Goal: Task Accomplishment & Management: Manage account settings

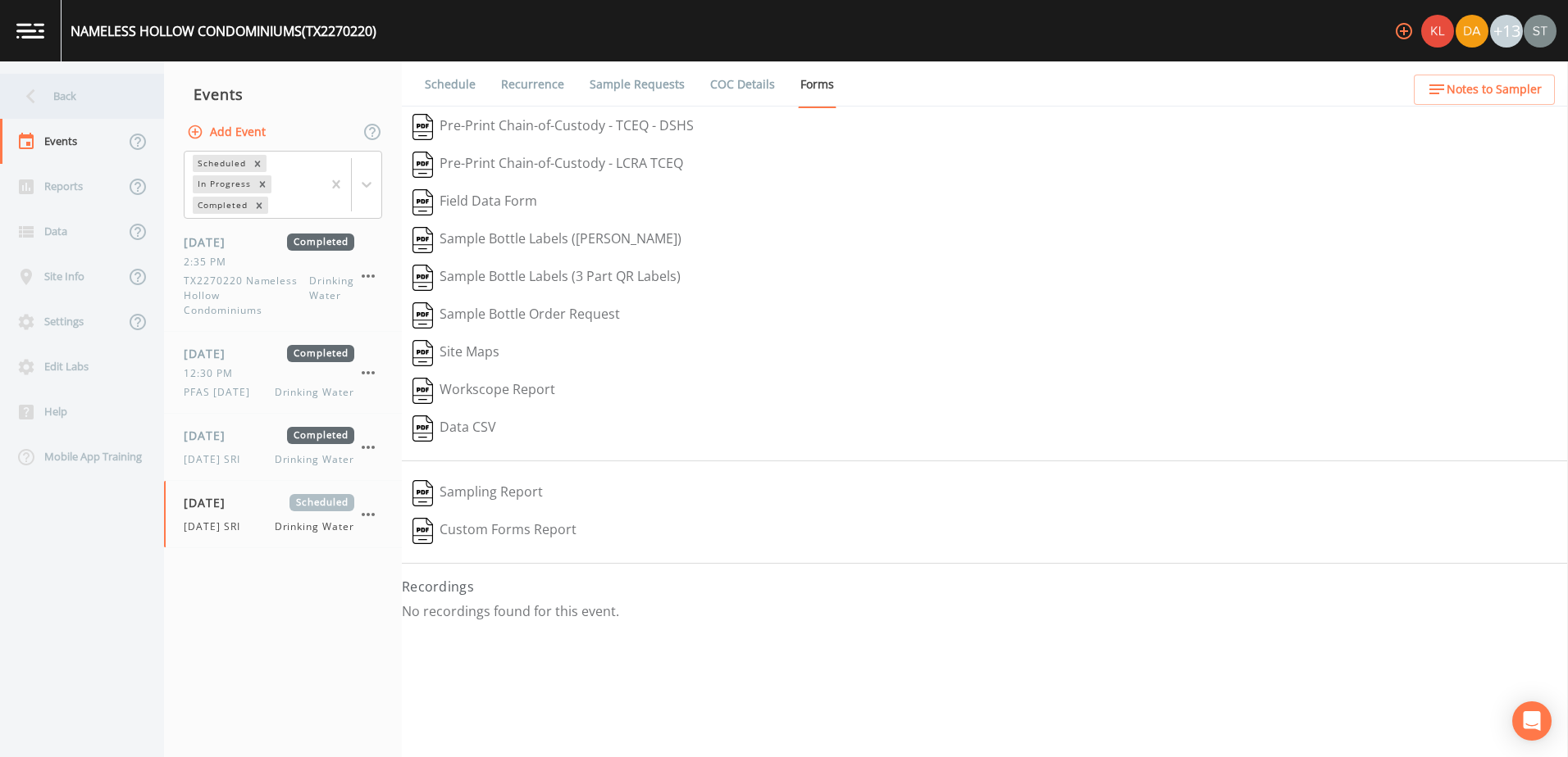
click at [11, 95] on div "Back" at bounding box center [73, 95] width 148 height 45
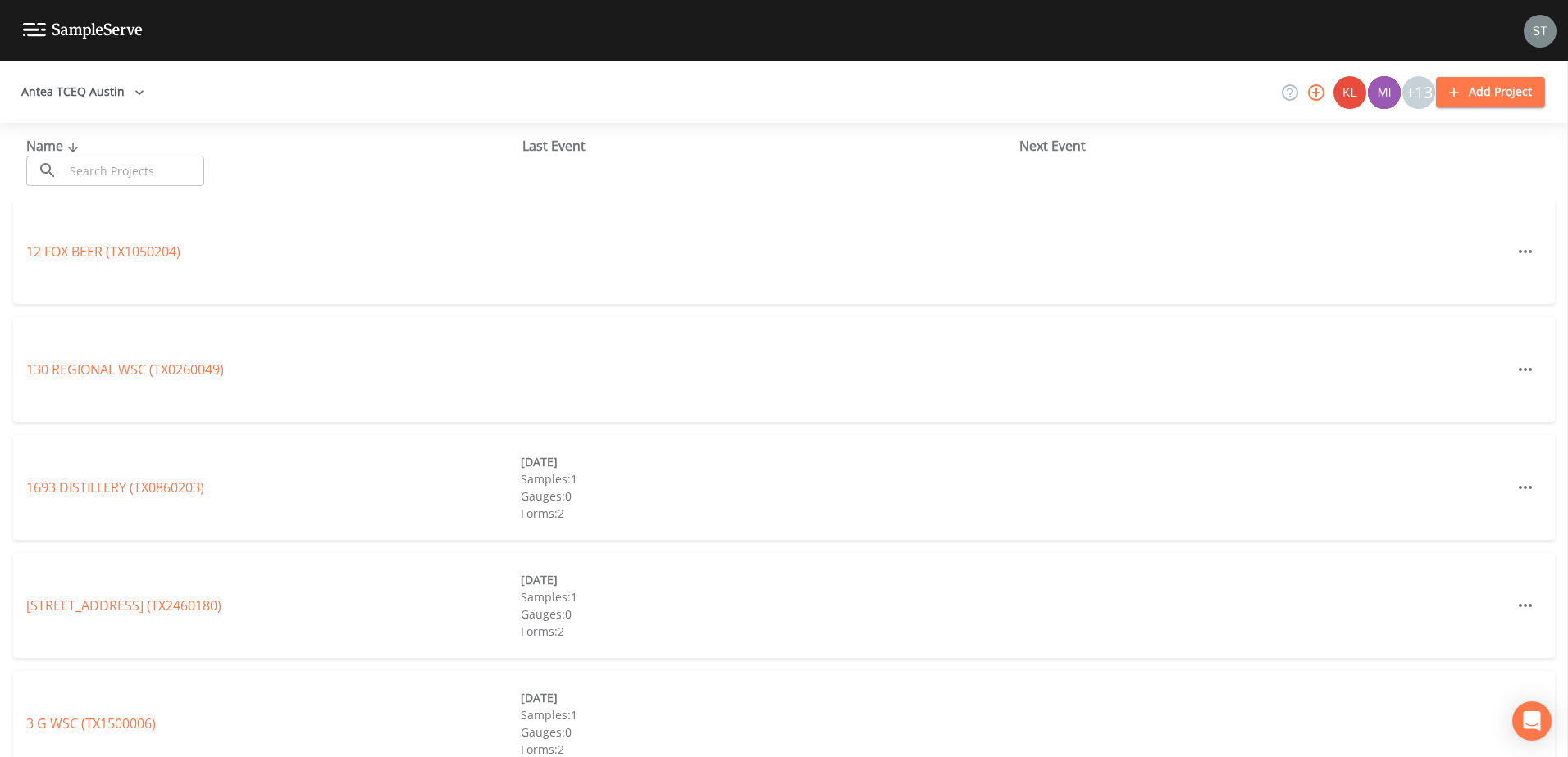
click at [116, 96] on button "Antea TCEQ Austin" at bounding box center [82, 92] width 136 height 30
click at [141, 756] on link "Antea TCEQ Austin" at bounding box center [84, 766] width 115 height 18
click at [92, 94] on button "Antea TCEQ Austin" at bounding box center [82, 92] width 136 height 30
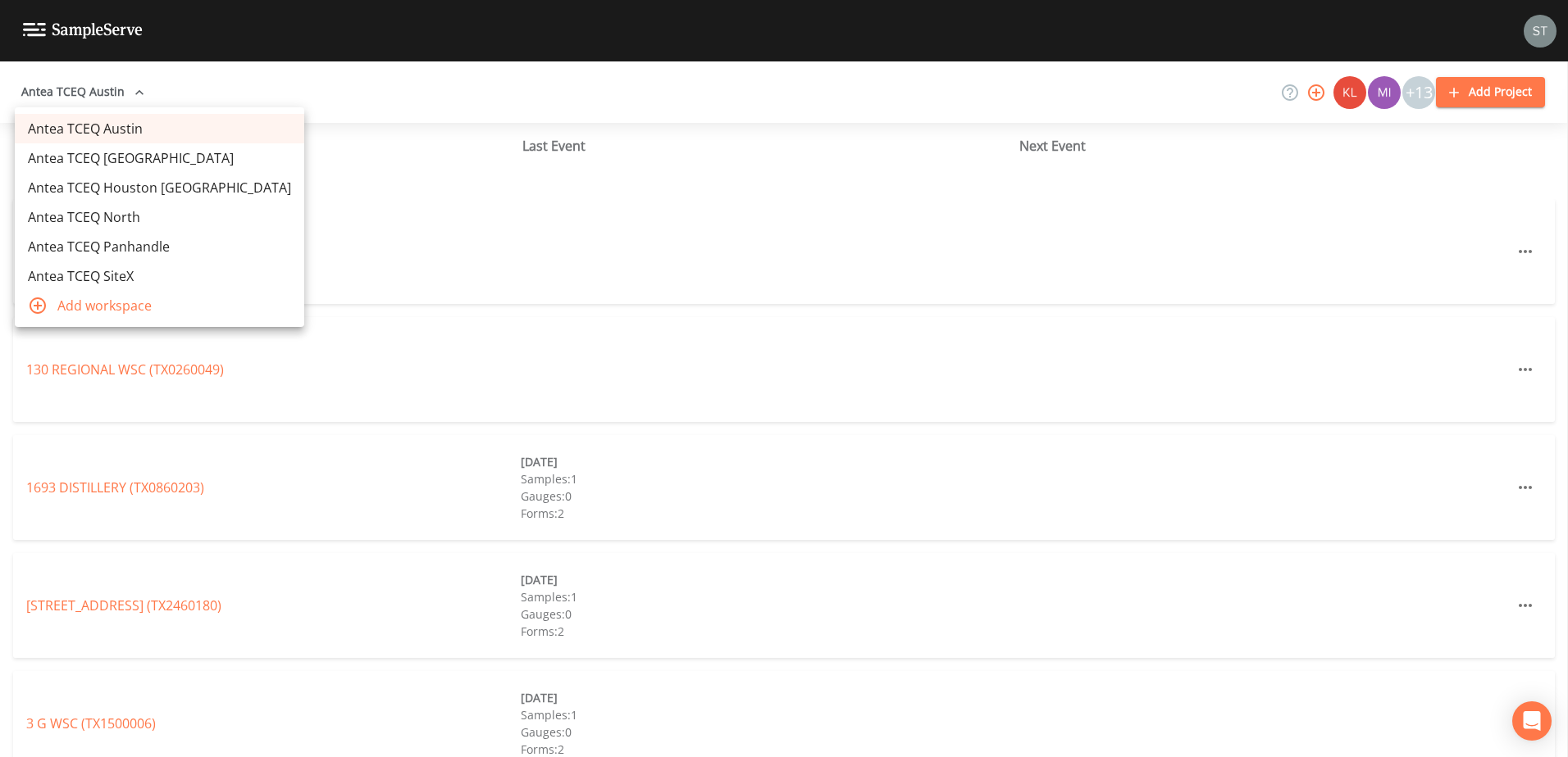
click at [100, 182] on link "Antea TCEQ Houston [GEOGRAPHIC_DATA]" at bounding box center [159, 187] width 290 height 30
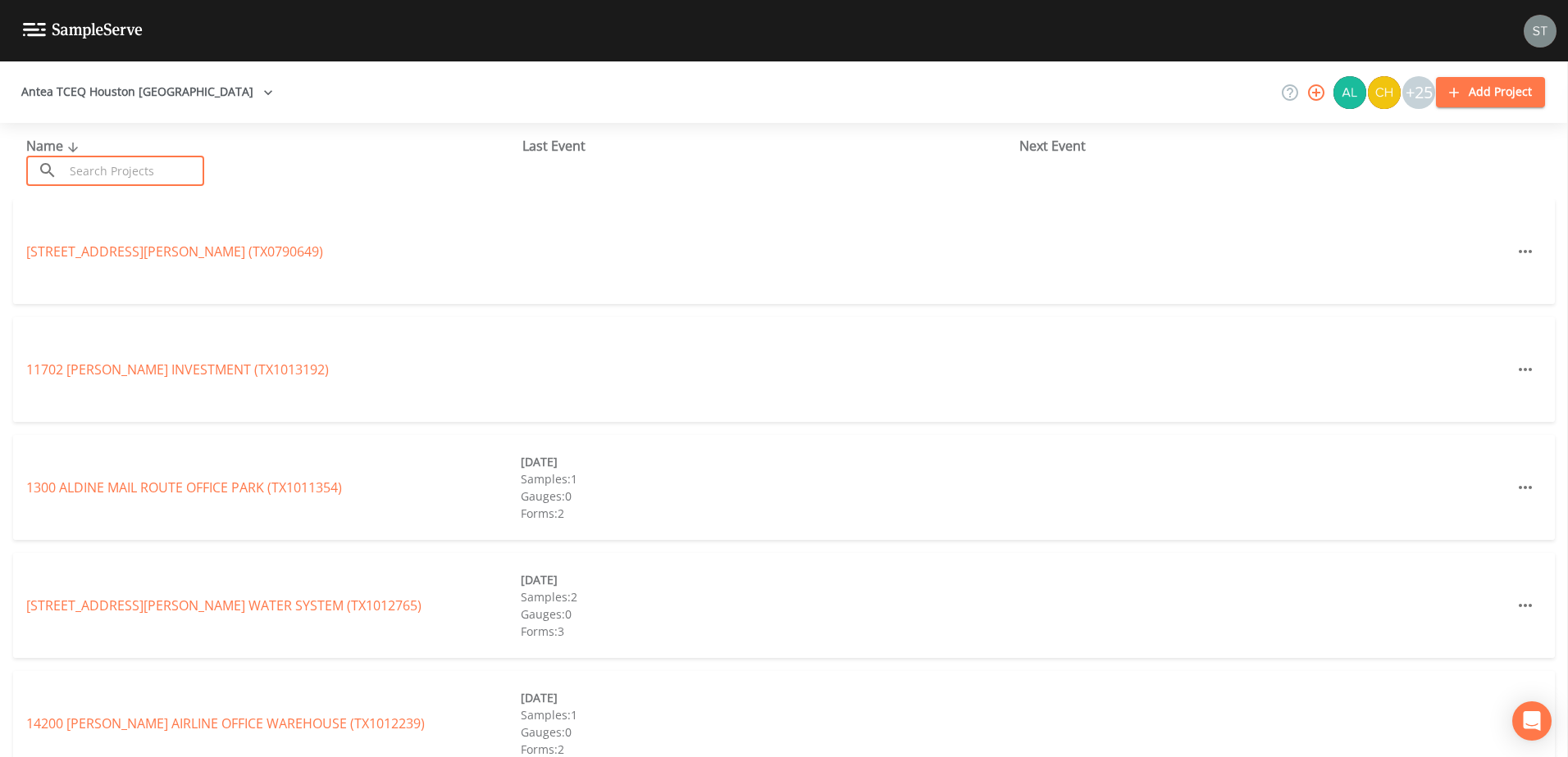
click at [107, 170] on input "text" at bounding box center [134, 171] width 140 height 30
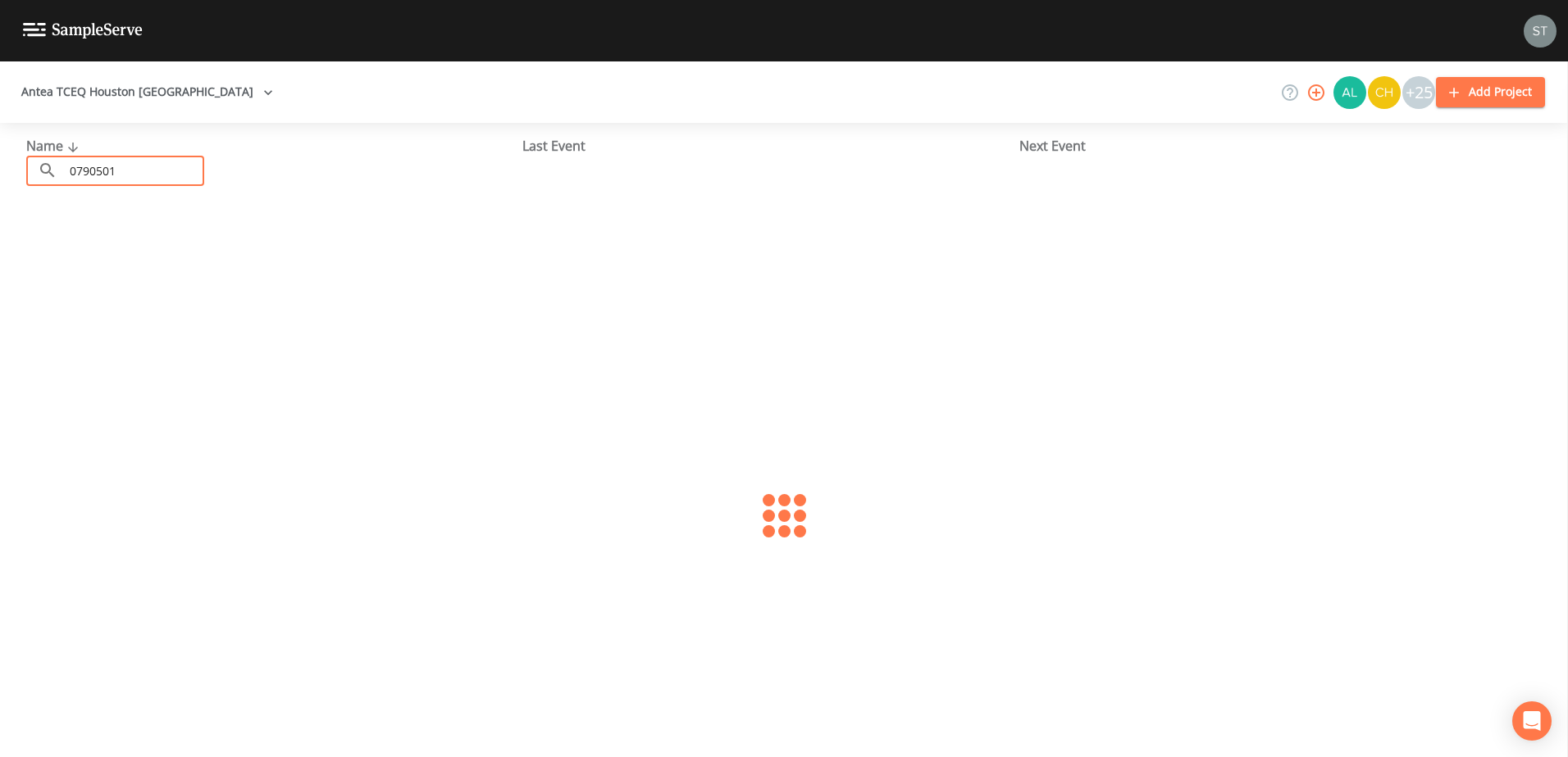
type input "0790501"
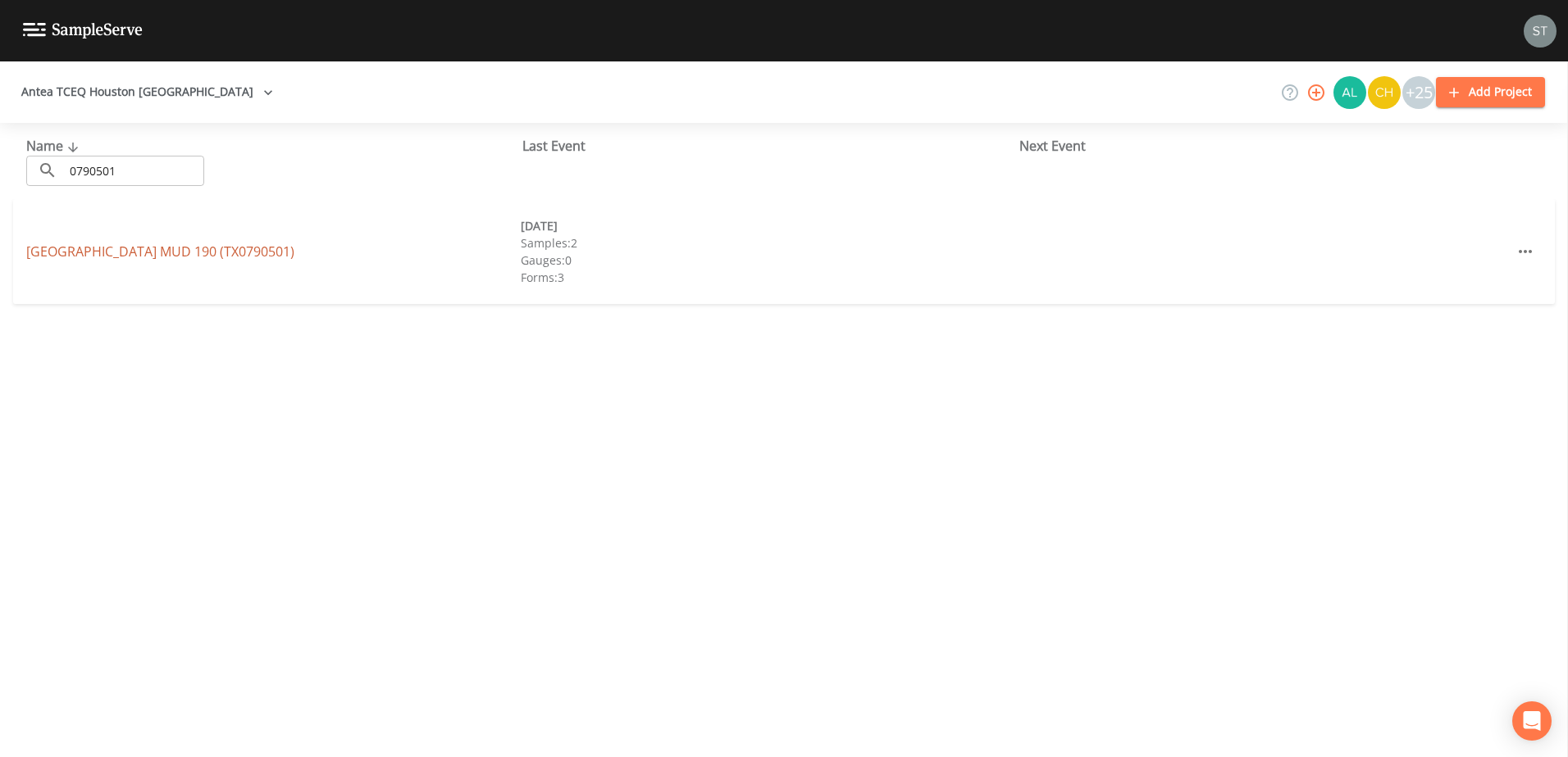
click at [112, 242] on link "FORT BEND COUNTY MUD 190 (TX0790501)" at bounding box center [160, 251] width 269 height 18
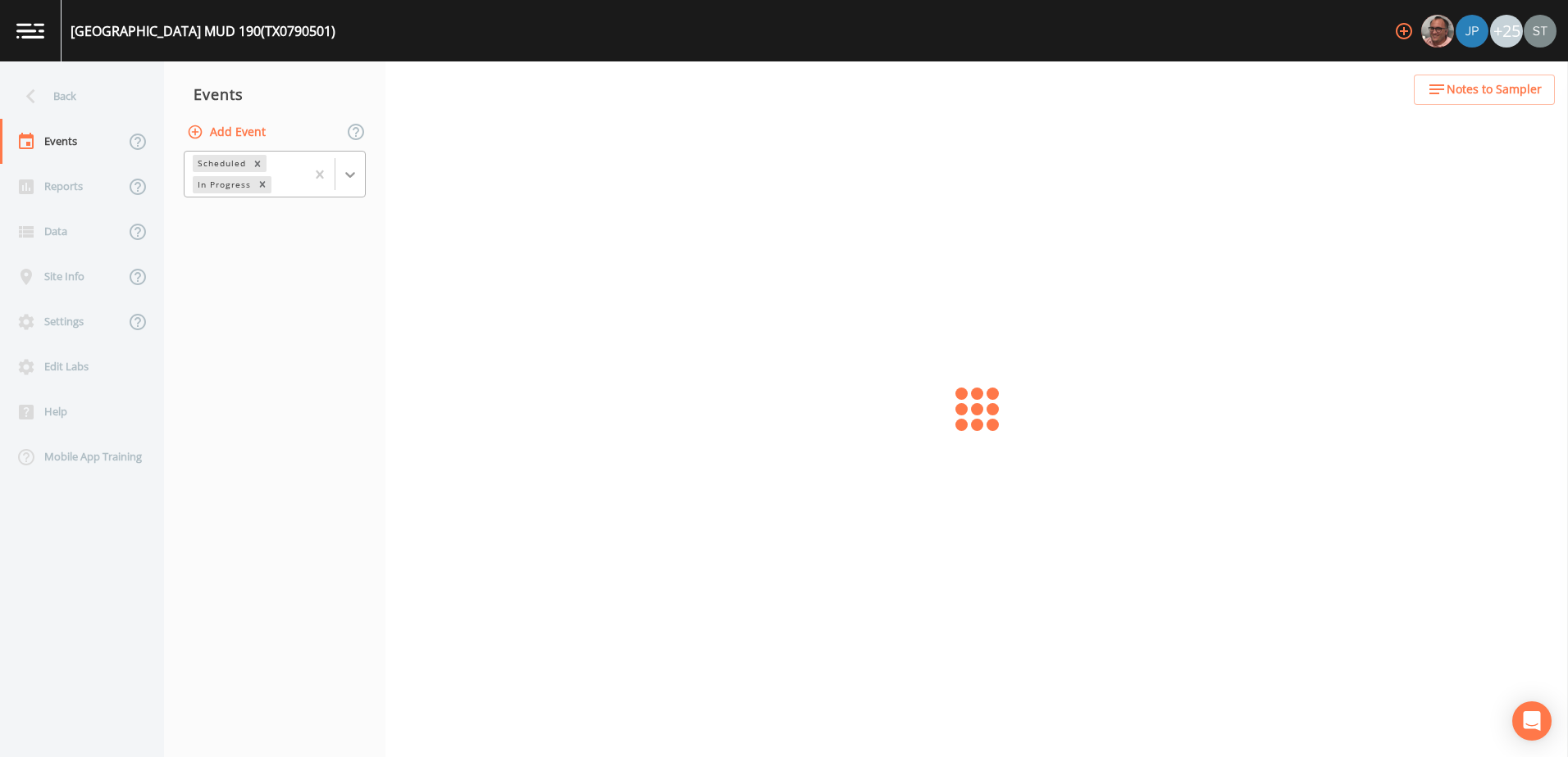
click at [355, 176] on div at bounding box center [350, 174] width 30 height 30
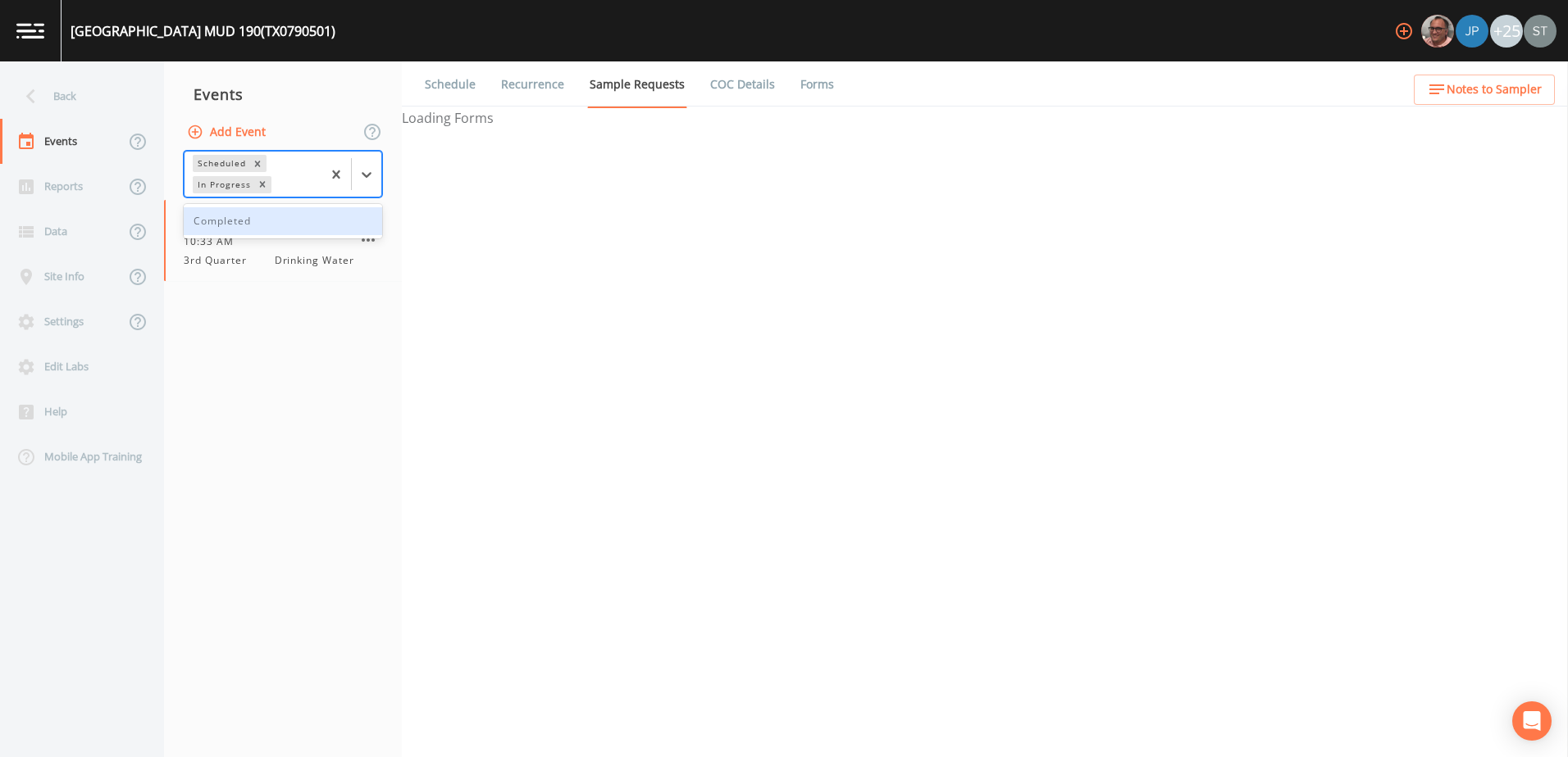
click at [269, 216] on div "Completed" at bounding box center [283, 221] width 198 height 28
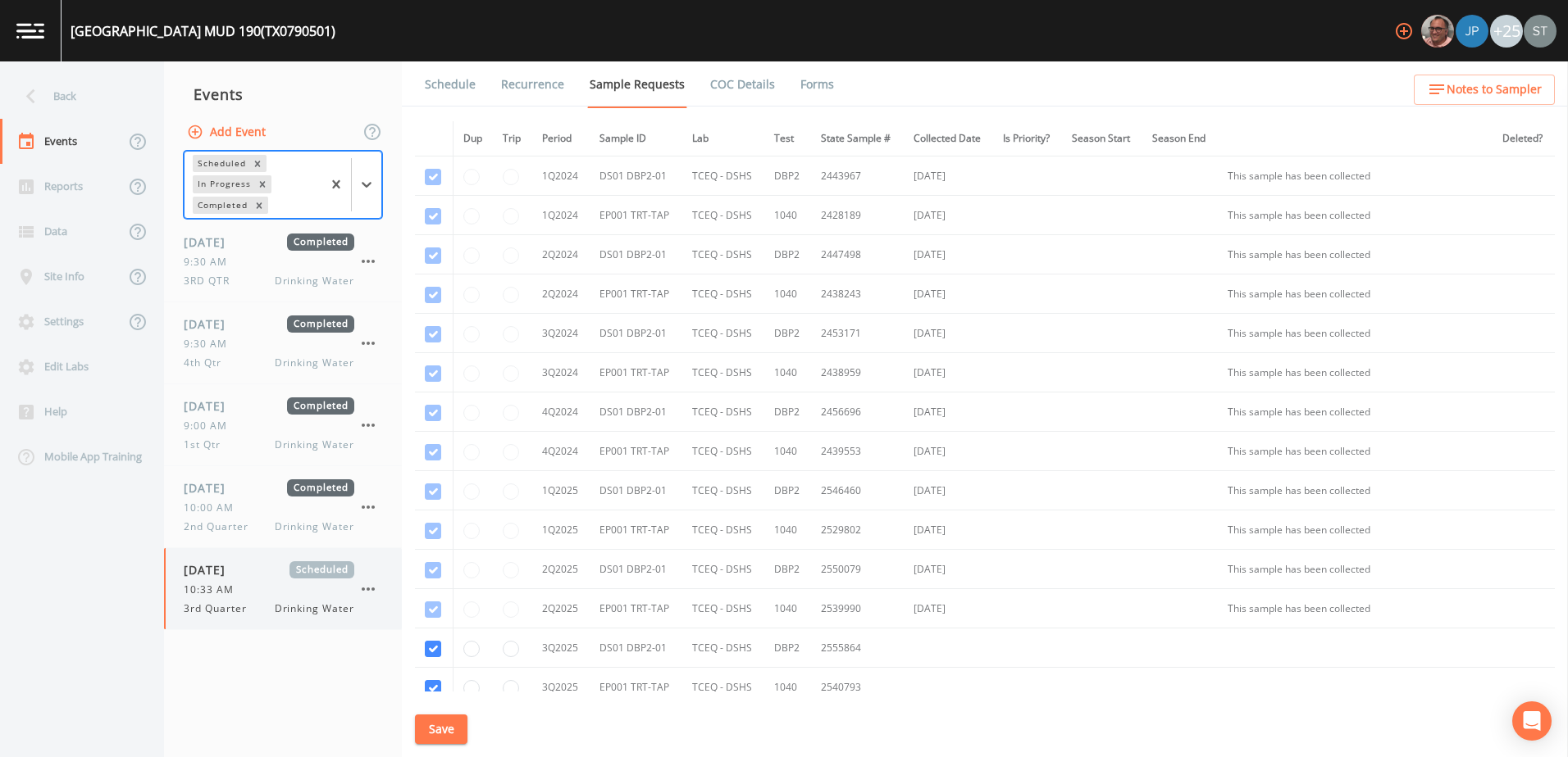
click at [237, 578] on span "09/02/2025" at bounding box center [210, 570] width 53 height 17
click at [823, 87] on link "Forms" at bounding box center [817, 84] width 39 height 46
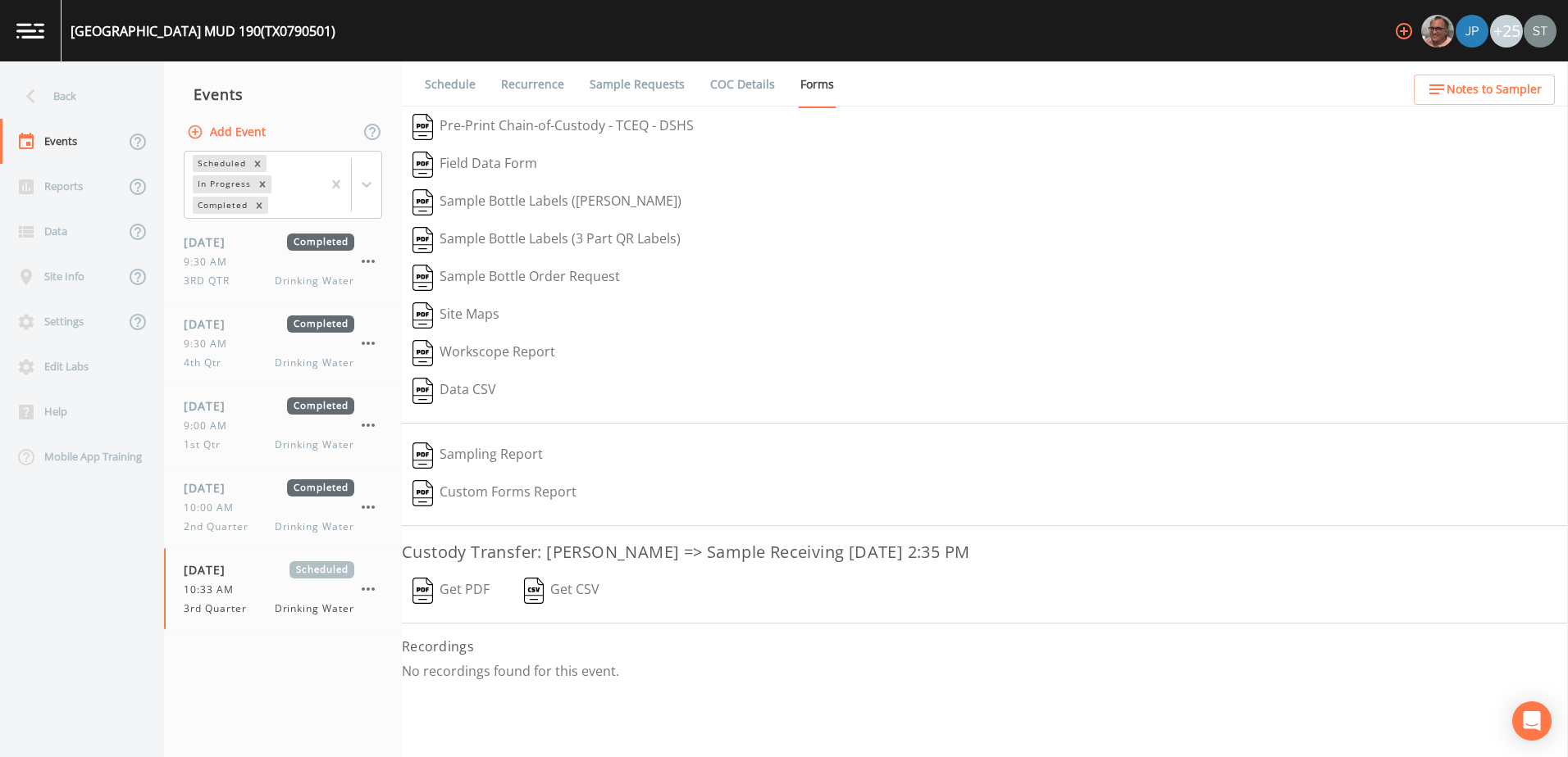
click at [1407, 445] on div "Sampling Report" at bounding box center [985, 456] width 1166 height 38
click at [456, 586] on button "Get PDF" at bounding box center [451, 591] width 99 height 38
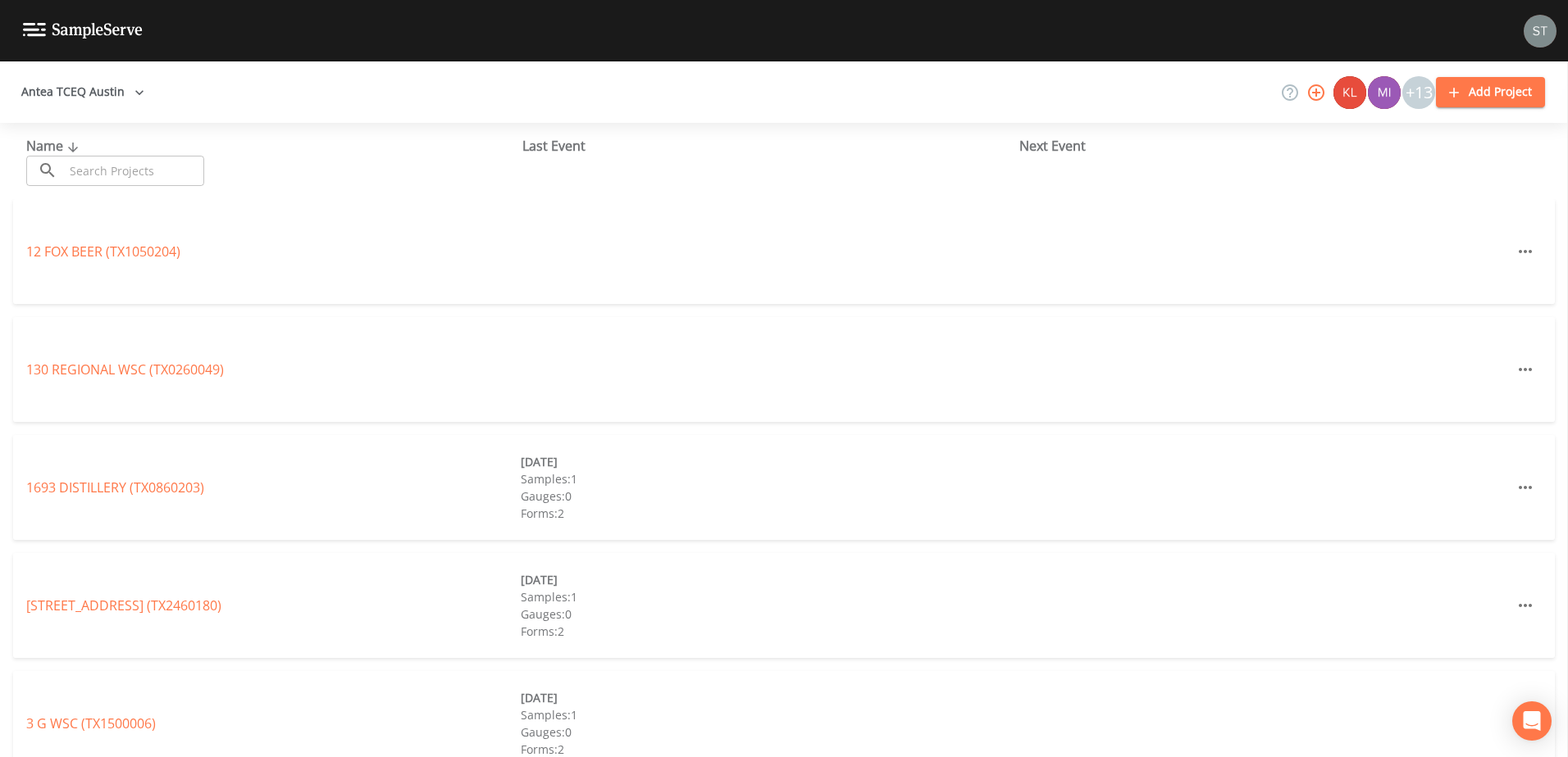
click at [145, 165] on input "text" at bounding box center [134, 171] width 140 height 30
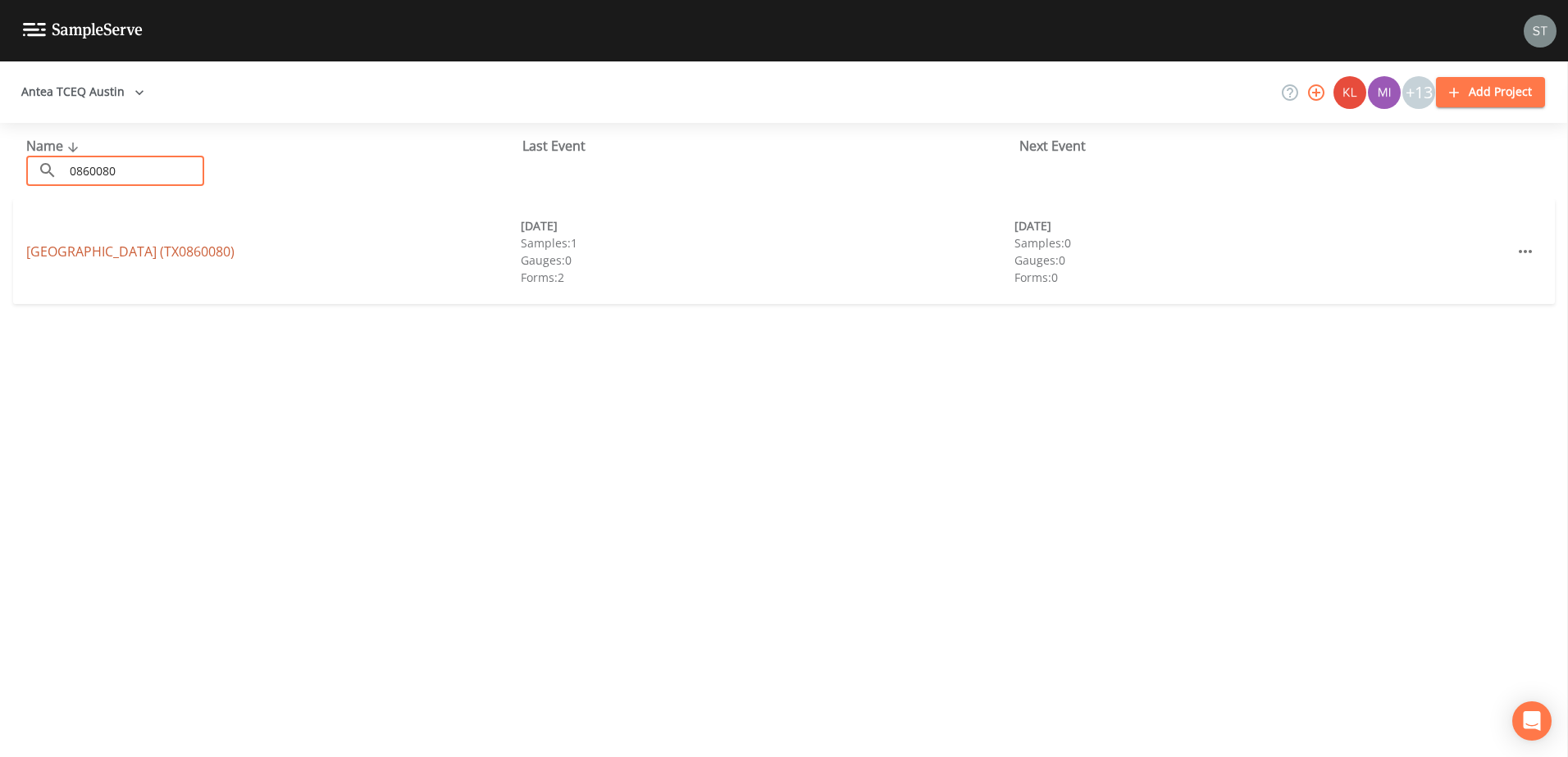
type input "0860080"
click at [46, 252] on link "ROYAL OAKS APARTMENTS (TX0860080)" at bounding box center [130, 251] width 209 height 18
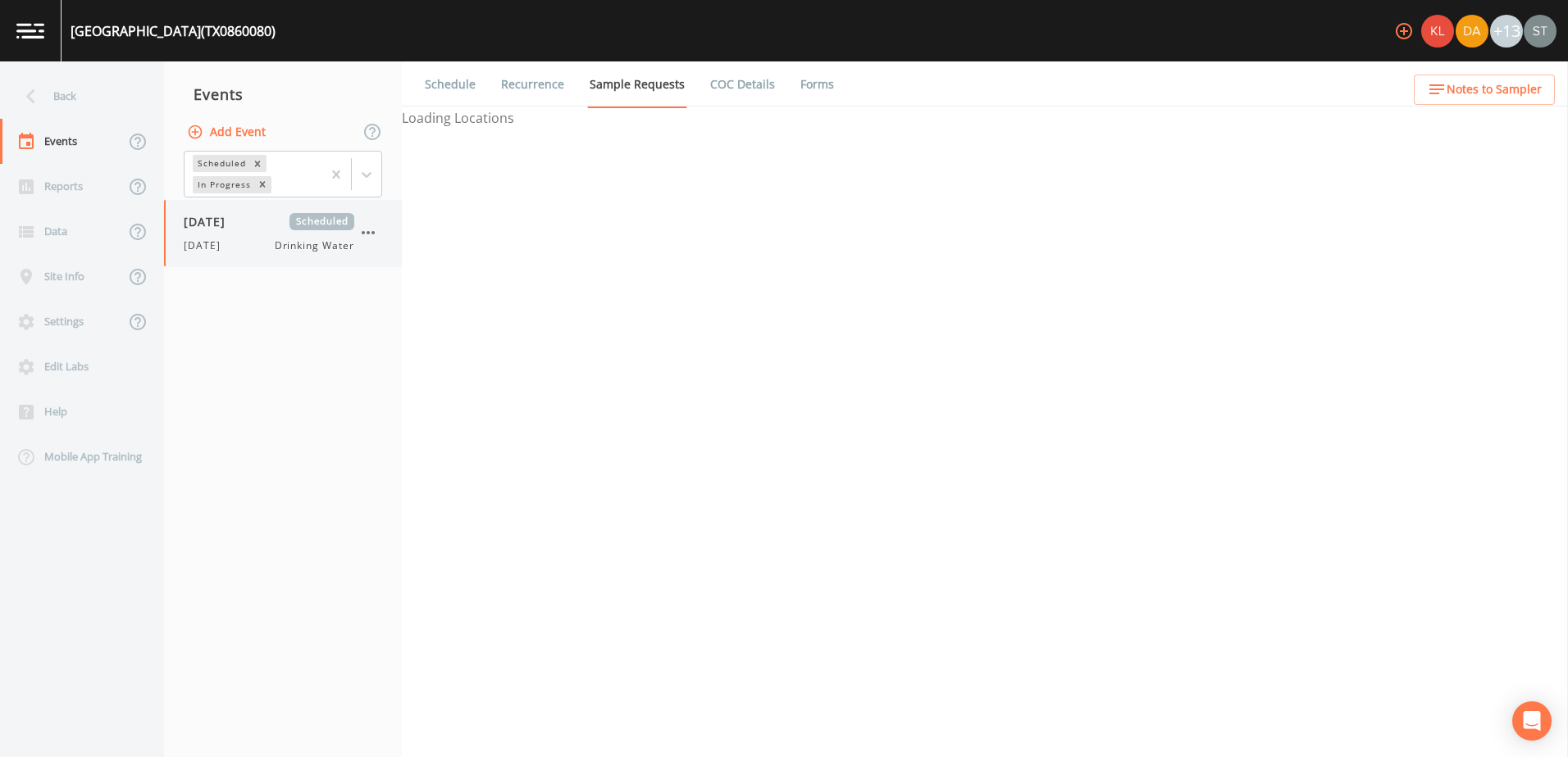
click at [269, 233] on div "09/03/2025 Scheduled 9/3/25 Drinking Water" at bounding box center [269, 234] width 171 height 41
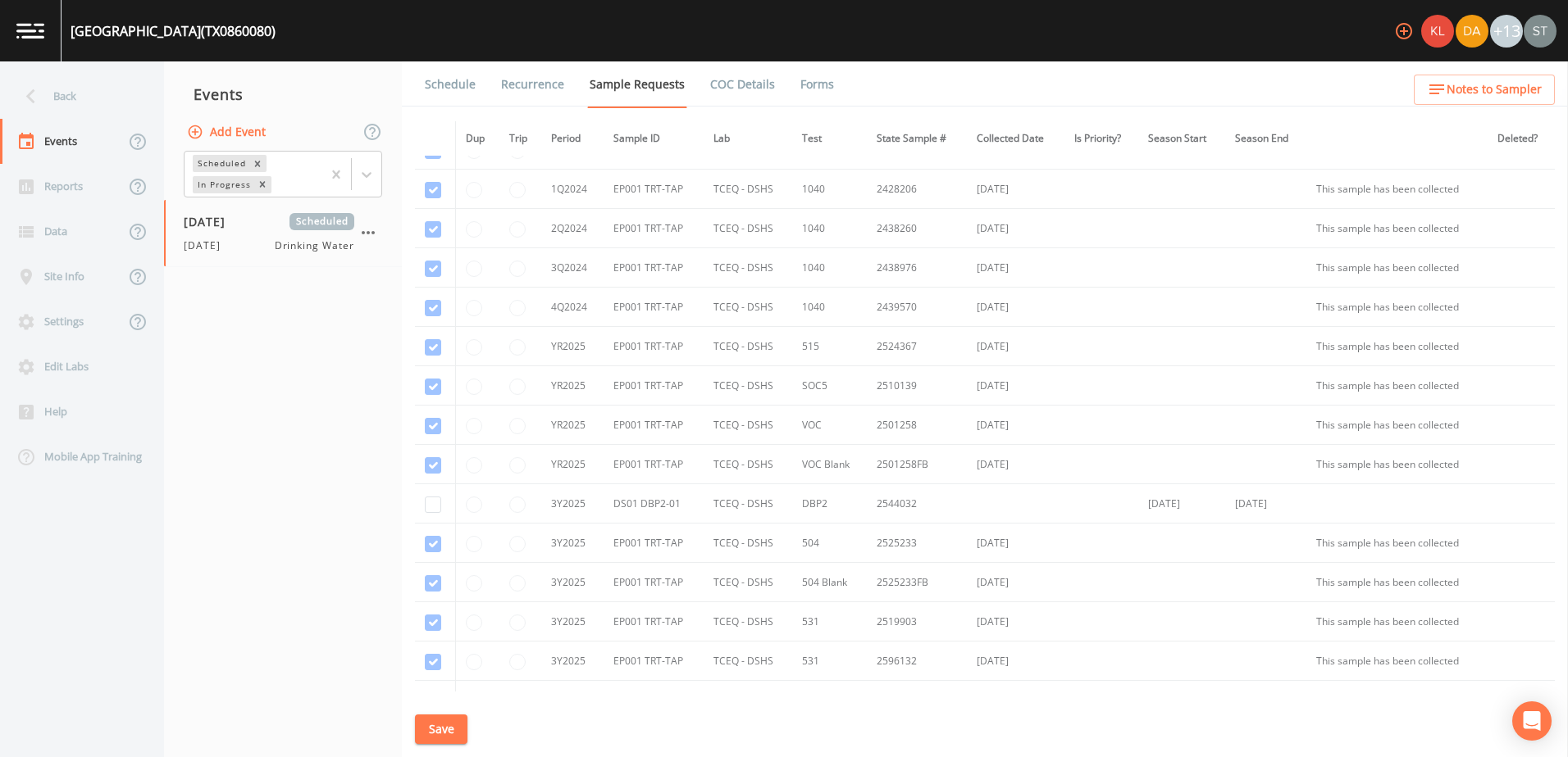
scroll to position [484, 0]
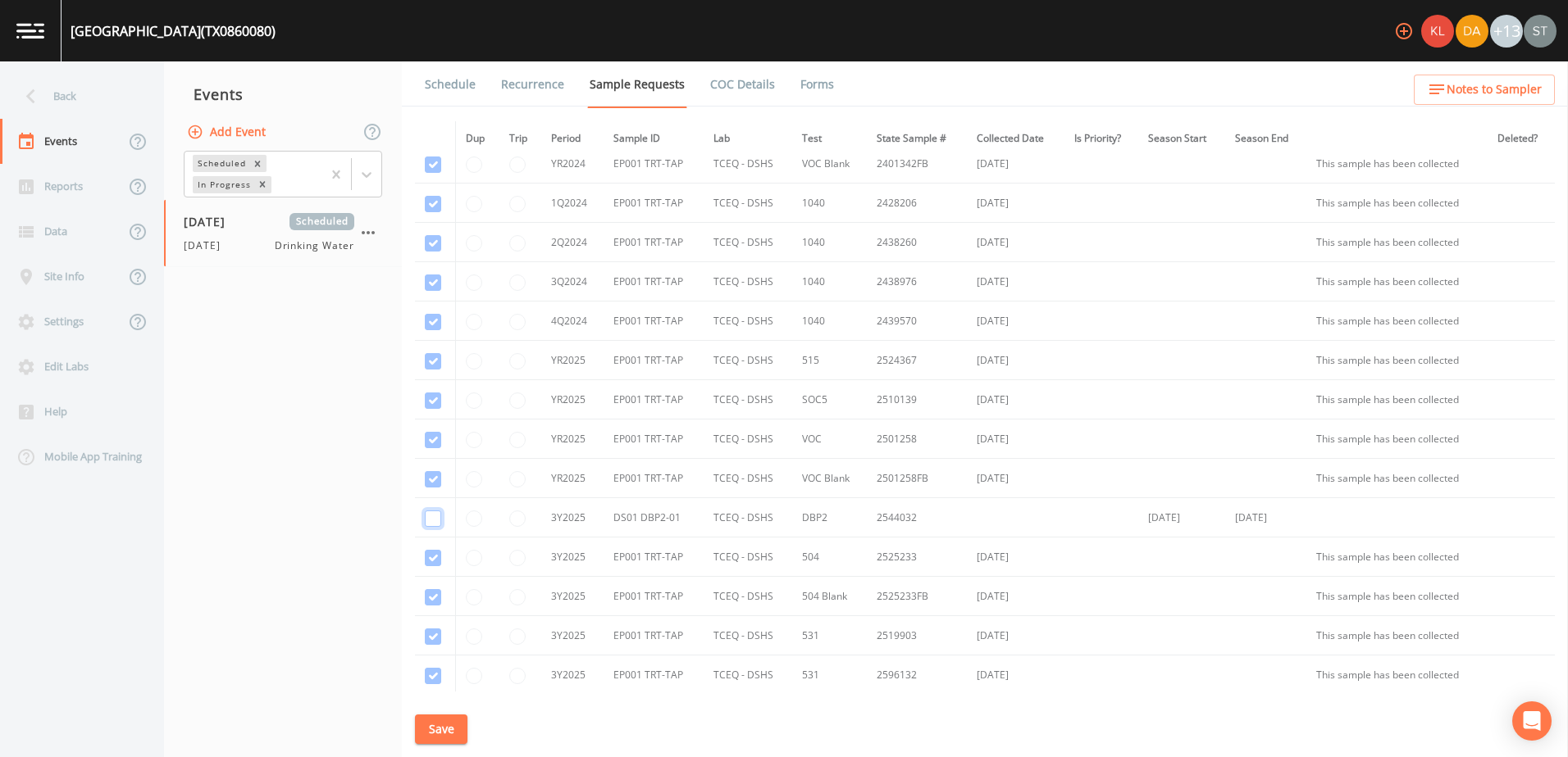
click at [435, 523] on input "checkbox" at bounding box center [432, 518] width 16 height 16
checkbox input "true"
click at [440, 724] on button "Save" at bounding box center [441, 730] width 52 height 30
